Goal: Task Accomplishment & Management: Use online tool/utility

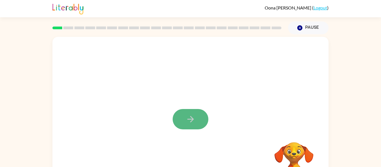
click at [191, 114] on button "button" at bounding box center [190, 119] width 36 height 20
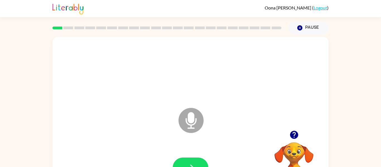
click at [193, 121] on icon "Microphone The Microphone is here when it is your turn to talk" at bounding box center [219, 127] width 84 height 42
click at [194, 124] on icon "Microphone The Microphone is here when it is your turn to talk" at bounding box center [219, 127] width 84 height 42
click at [193, 166] on icon "button" at bounding box center [191, 168] width 10 height 10
click at [189, 160] on button "button" at bounding box center [190, 167] width 36 height 20
click at [186, 164] on icon "button" at bounding box center [191, 168] width 10 height 10
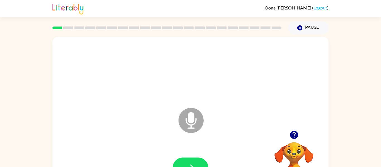
click at [192, 124] on icon at bounding box center [190, 120] width 25 height 25
click at [182, 164] on button "button" at bounding box center [190, 167] width 36 height 20
click at [198, 164] on button "button" at bounding box center [190, 167] width 36 height 20
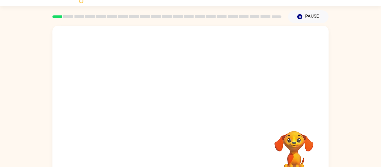
scroll to position [22, 0]
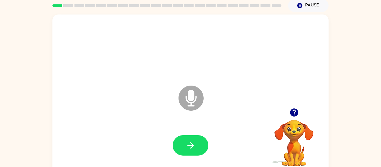
click at [193, 90] on icon at bounding box center [190, 98] width 25 height 25
click at [194, 144] on icon "button" at bounding box center [191, 145] width 10 height 10
click at [204, 104] on icon "Microphone The Microphone is here when it is your turn to talk" at bounding box center [219, 105] width 84 height 42
click at [197, 103] on icon at bounding box center [190, 98] width 25 height 25
click at [187, 99] on icon at bounding box center [190, 98] width 25 height 25
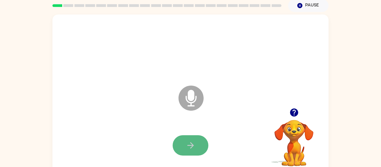
click at [188, 147] on icon "button" at bounding box center [191, 145] width 10 height 10
click at [191, 98] on icon "Microphone The Microphone is here when it is your turn to talk" at bounding box center [219, 105] width 84 height 42
click at [196, 142] on button "button" at bounding box center [190, 145] width 36 height 20
click at [197, 100] on icon at bounding box center [190, 98] width 25 height 25
click at [188, 151] on button "button" at bounding box center [190, 145] width 36 height 20
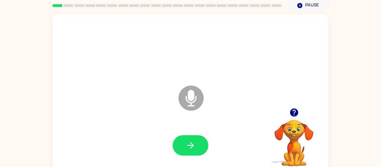
click at [194, 97] on icon "Microphone The Microphone is here when it is your turn to talk" at bounding box center [219, 105] width 84 height 42
click at [190, 146] on icon "button" at bounding box center [191, 145] width 10 height 10
click at [195, 100] on icon "Microphone The Microphone is here when it is your turn to talk" at bounding box center [219, 105] width 84 height 42
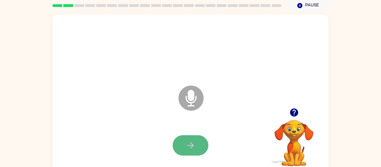
click at [197, 145] on button "button" at bounding box center [190, 145] width 36 height 20
click at [193, 94] on icon "Microphone The Microphone is here when it is your turn to talk" at bounding box center [219, 105] width 84 height 42
click at [188, 132] on div at bounding box center [190, 146] width 265 height 46
click at [192, 140] on button "button" at bounding box center [190, 145] width 36 height 20
click at [192, 99] on icon "Microphone The Microphone is here when it is your turn to talk" at bounding box center [219, 105] width 84 height 42
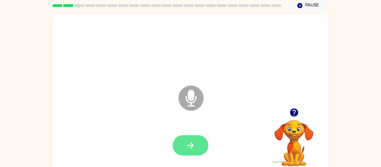
click at [191, 140] on icon "button" at bounding box center [191, 145] width 10 height 10
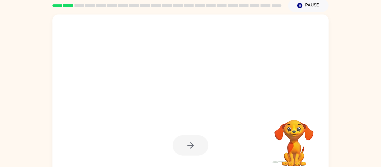
click at [191, 140] on div at bounding box center [190, 145] width 36 height 20
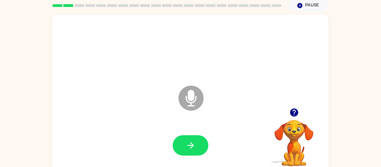
click at [194, 95] on icon "Microphone The Microphone is here when it is your turn to talk" at bounding box center [219, 105] width 84 height 42
click at [196, 149] on button "button" at bounding box center [190, 145] width 36 height 20
click at [196, 97] on icon at bounding box center [190, 98] width 25 height 25
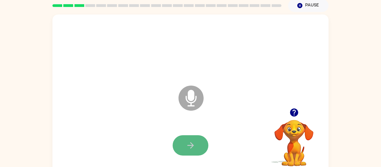
click at [191, 146] on icon "button" at bounding box center [191, 145] width 10 height 10
click at [191, 109] on icon at bounding box center [190, 98] width 25 height 25
click at [191, 146] on icon "button" at bounding box center [190, 145] width 6 height 6
click at [187, 96] on icon at bounding box center [190, 98] width 25 height 25
click at [197, 143] on button "button" at bounding box center [190, 145] width 36 height 20
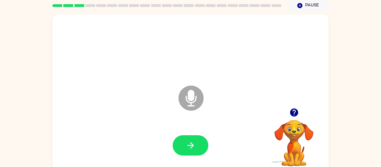
click at [194, 96] on icon "Microphone The Microphone is here when it is your turn to talk" at bounding box center [219, 105] width 84 height 42
click at [182, 153] on button "button" at bounding box center [190, 145] width 36 height 20
click at [191, 101] on icon at bounding box center [190, 98] width 25 height 25
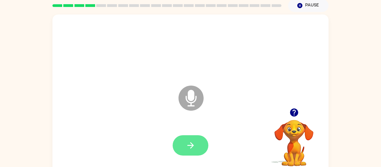
click at [195, 143] on button "button" at bounding box center [190, 145] width 36 height 20
click at [191, 103] on icon "Microphone The Microphone is here when it is your turn to talk" at bounding box center [219, 105] width 84 height 42
click at [194, 143] on icon "button" at bounding box center [191, 145] width 10 height 10
click at [196, 144] on button "button" at bounding box center [190, 145] width 36 height 20
click at [186, 97] on icon "Microphone The Microphone is here when it is your turn to talk" at bounding box center [219, 105] width 84 height 42
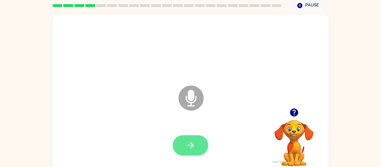
click at [192, 145] on icon "button" at bounding box center [190, 145] width 6 height 6
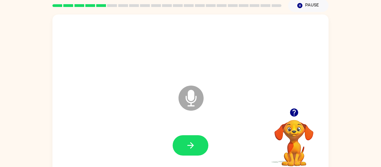
click at [190, 94] on icon "Microphone The Microphone is here when it is your turn to talk" at bounding box center [219, 105] width 84 height 42
click at [194, 143] on icon "button" at bounding box center [191, 145] width 10 height 10
click at [194, 106] on icon at bounding box center [190, 98] width 25 height 25
click at [192, 102] on icon "Microphone The Microphone is here when it is your turn to talk" at bounding box center [219, 105] width 84 height 42
click at [196, 143] on button "button" at bounding box center [190, 145] width 36 height 20
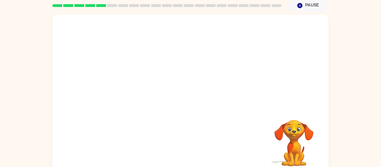
click at [196, 143] on div "Your browser must support playing .mp4 files to use Literably. Please try using…" at bounding box center [190, 93] width 276 height 159
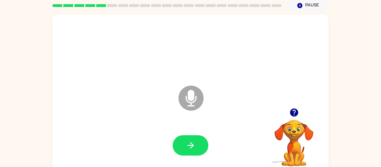
click at [193, 100] on icon at bounding box center [190, 98] width 25 height 25
click at [181, 139] on button "button" at bounding box center [190, 145] width 36 height 20
click at [182, 94] on icon at bounding box center [190, 98] width 25 height 25
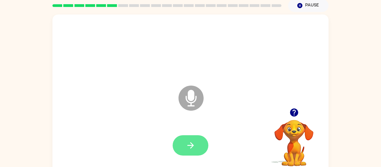
click at [176, 148] on button "button" at bounding box center [190, 145] width 36 height 20
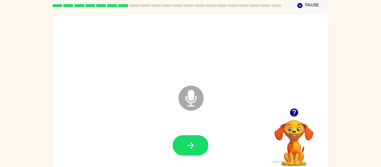
click at [191, 93] on icon "Microphone The Microphone is here when it is your turn to talk" at bounding box center [219, 105] width 84 height 42
click at [190, 147] on icon "button" at bounding box center [191, 145] width 10 height 10
click at [191, 99] on icon "Microphone The Microphone is here when it is your turn to talk" at bounding box center [219, 105] width 84 height 42
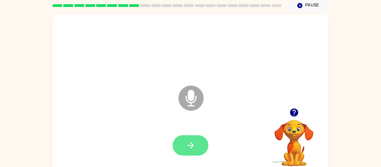
click at [193, 153] on button "button" at bounding box center [190, 145] width 36 height 20
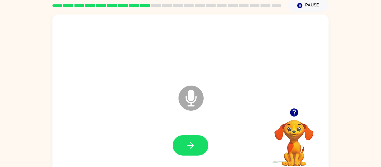
click at [191, 92] on icon "Microphone The Microphone is here when it is your turn to talk" at bounding box center [219, 105] width 84 height 42
click at [192, 137] on button "button" at bounding box center [190, 145] width 36 height 20
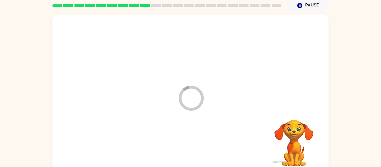
click at [192, 137] on div at bounding box center [190, 146] width 265 height 46
click at [294, 134] on video "Your browser must support playing .mp4 files to use Literably. Please try using…" at bounding box center [294, 139] width 56 height 56
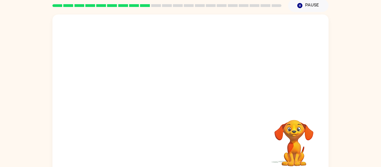
click at [294, 134] on video "Your browser must support playing .mp4 files to use Literably. Please try using…" at bounding box center [294, 139] width 56 height 56
click at [294, 135] on video "Your browser must support playing .mp4 files to use Literably. Please try using…" at bounding box center [294, 139] width 56 height 56
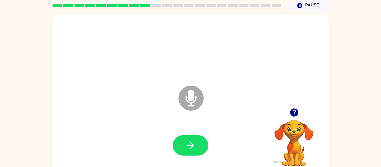
click at [199, 103] on icon at bounding box center [190, 98] width 25 height 25
click at [197, 101] on icon at bounding box center [190, 98] width 25 height 25
click at [191, 149] on icon "button" at bounding box center [191, 145] width 10 height 10
click at [195, 92] on icon at bounding box center [190, 98] width 25 height 25
click at [192, 142] on icon "button" at bounding box center [191, 145] width 10 height 10
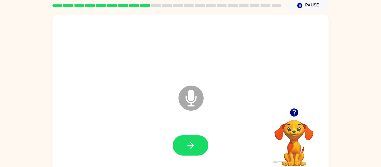
click at [189, 108] on icon at bounding box center [190, 98] width 25 height 25
click at [192, 94] on icon "Microphone The Microphone is here when it is your turn to talk" at bounding box center [219, 105] width 84 height 42
click at [195, 141] on button "button" at bounding box center [190, 145] width 36 height 20
click at [189, 151] on button "button" at bounding box center [190, 145] width 36 height 20
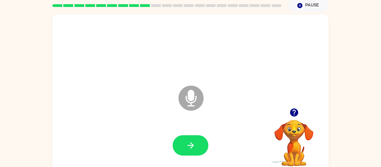
click at [189, 97] on icon "Microphone The Microphone is here when it is your turn to talk" at bounding box center [219, 105] width 84 height 42
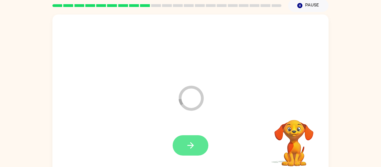
click at [203, 153] on button "button" at bounding box center [190, 145] width 36 height 20
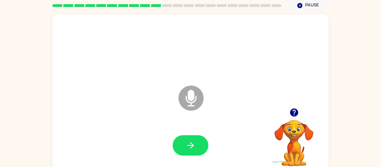
click at [186, 92] on icon at bounding box center [190, 98] width 25 height 25
click at [192, 142] on icon "button" at bounding box center [191, 145] width 10 height 10
click at [195, 93] on icon at bounding box center [190, 98] width 25 height 25
click at [191, 148] on icon "button" at bounding box center [191, 145] width 10 height 10
click at [172, 139] on div at bounding box center [190, 145] width 36 height 20
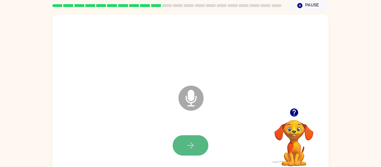
click at [182, 144] on button "button" at bounding box center [190, 145] width 36 height 20
click at [197, 97] on icon at bounding box center [190, 98] width 25 height 25
click at [197, 138] on button "button" at bounding box center [190, 145] width 36 height 20
click at [192, 147] on icon "button" at bounding box center [191, 145] width 10 height 10
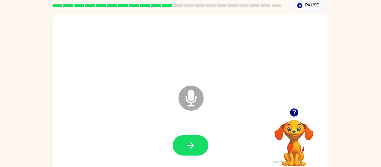
click at [211, 156] on div at bounding box center [190, 146] width 265 height 46
click at [190, 143] on icon "button" at bounding box center [191, 145] width 10 height 10
click at [186, 143] on icon "button" at bounding box center [191, 145] width 10 height 10
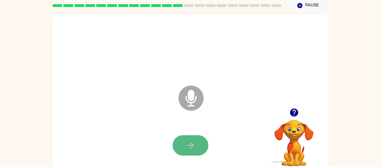
click at [189, 145] on icon "button" at bounding box center [190, 145] width 6 height 6
click at [194, 144] on icon "button" at bounding box center [191, 145] width 10 height 10
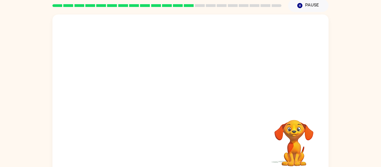
click at [220, 152] on div "Your browser must support playing .mp4 files to use Literably. Please try using…" at bounding box center [190, 93] width 276 height 159
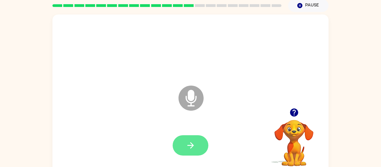
click at [192, 148] on icon "button" at bounding box center [191, 145] width 10 height 10
click at [190, 145] on icon "button" at bounding box center [190, 145] width 6 height 6
click at [192, 142] on icon "button" at bounding box center [191, 145] width 10 height 10
click at [190, 144] on icon "button" at bounding box center [191, 145] width 10 height 10
click at [190, 143] on icon "button" at bounding box center [190, 145] width 6 height 6
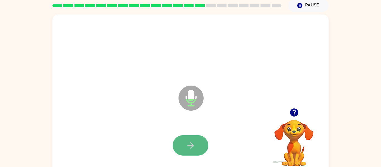
click at [192, 144] on icon "button" at bounding box center [190, 145] width 6 height 6
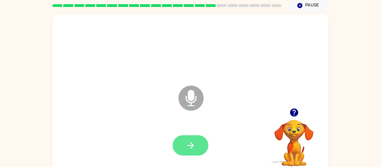
click at [190, 144] on icon "button" at bounding box center [191, 145] width 10 height 10
click at [186, 142] on icon "button" at bounding box center [191, 145] width 10 height 10
click at [190, 143] on icon "button" at bounding box center [191, 145] width 10 height 10
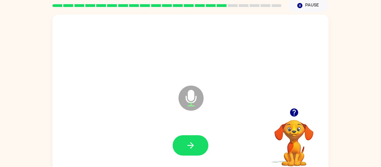
click at [190, 143] on icon "button" at bounding box center [191, 145] width 10 height 10
click at [189, 144] on icon "button" at bounding box center [191, 145] width 10 height 10
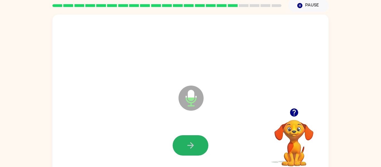
click at [189, 144] on icon "button" at bounding box center [191, 145] width 10 height 10
click at [197, 148] on button "button" at bounding box center [190, 145] width 36 height 20
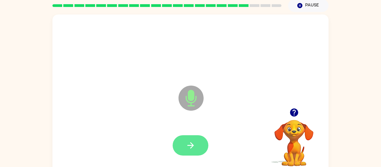
click at [194, 142] on icon "button" at bounding box center [191, 145] width 10 height 10
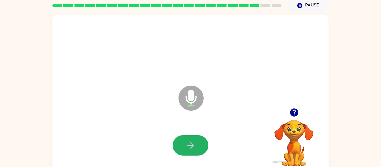
click at [194, 142] on icon "button" at bounding box center [191, 145] width 10 height 10
click at [180, 145] on button "button" at bounding box center [190, 145] width 36 height 20
click at [179, 144] on button "button" at bounding box center [190, 145] width 36 height 20
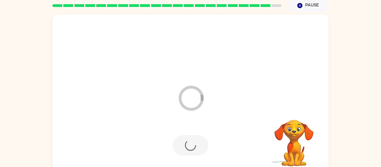
scroll to position [17, 0]
